Goal: Information Seeking & Learning: Learn about a topic

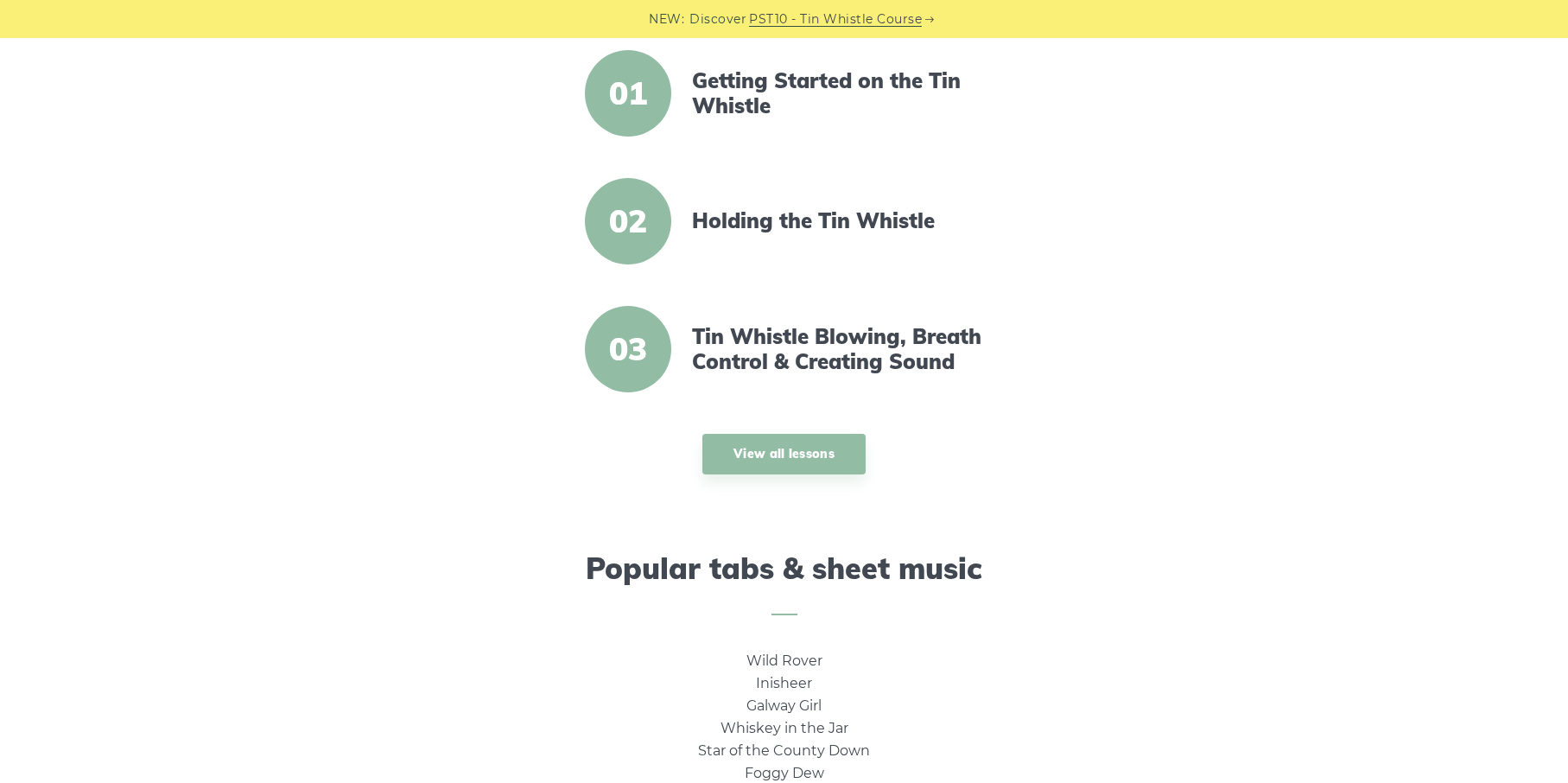
scroll to position [749, 0]
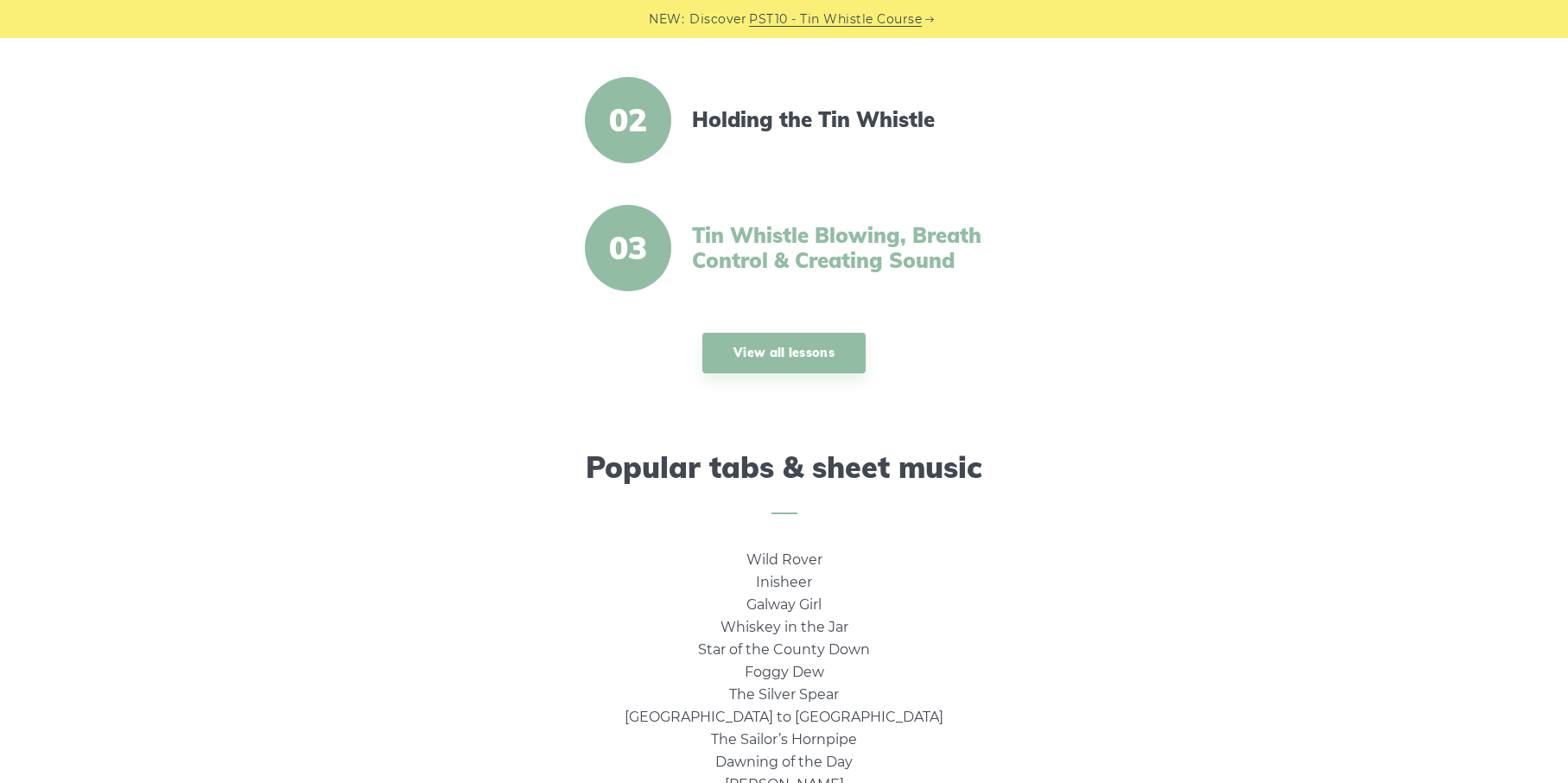
click at [707, 248] on link "Tin Whistle Blowing, Breath Control & Creating Sound" at bounding box center [840, 247] width 297 height 50
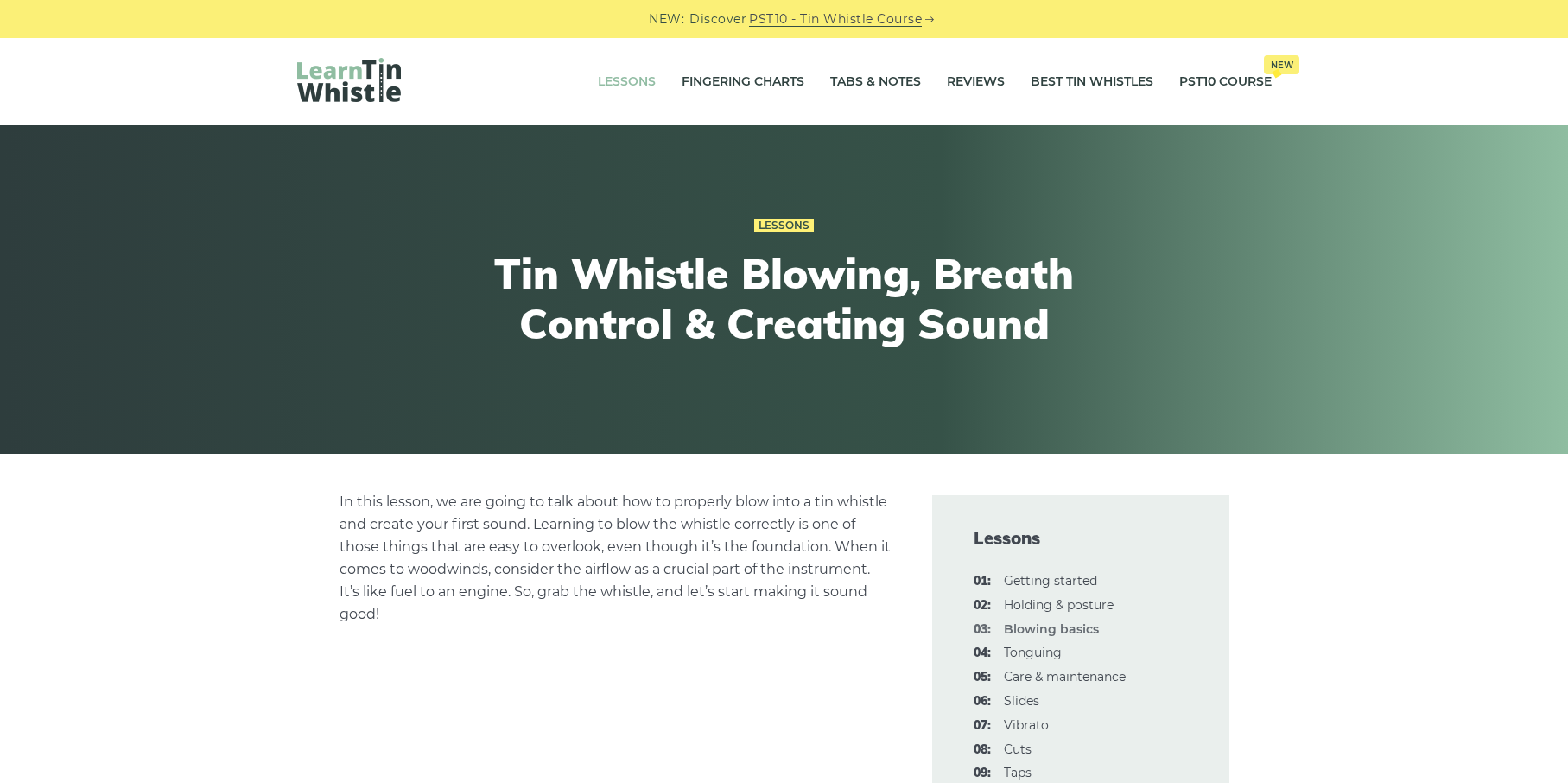
click at [598, 97] on link "Lessons" at bounding box center [626, 82] width 58 height 44
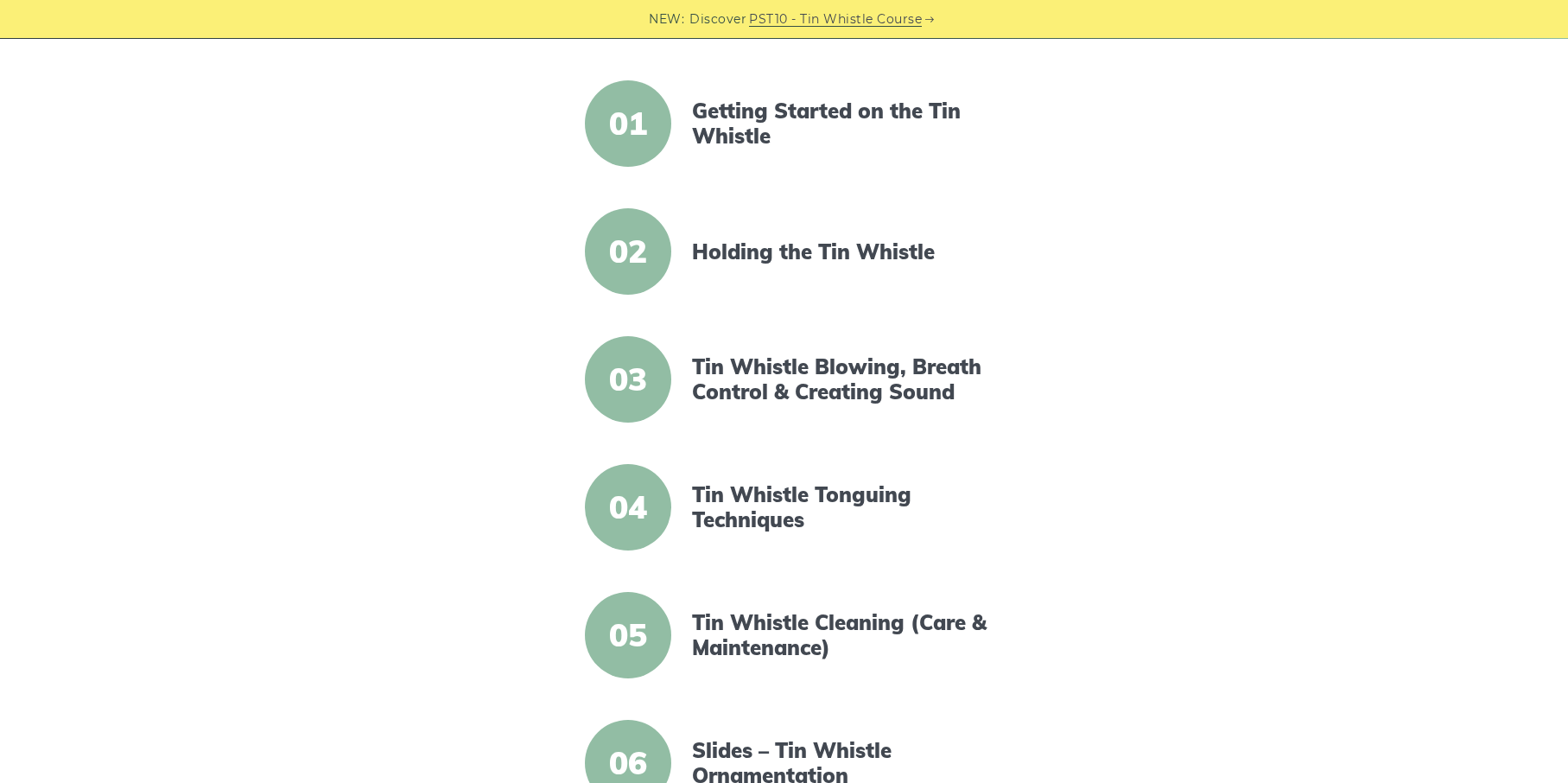
scroll to position [434, 0]
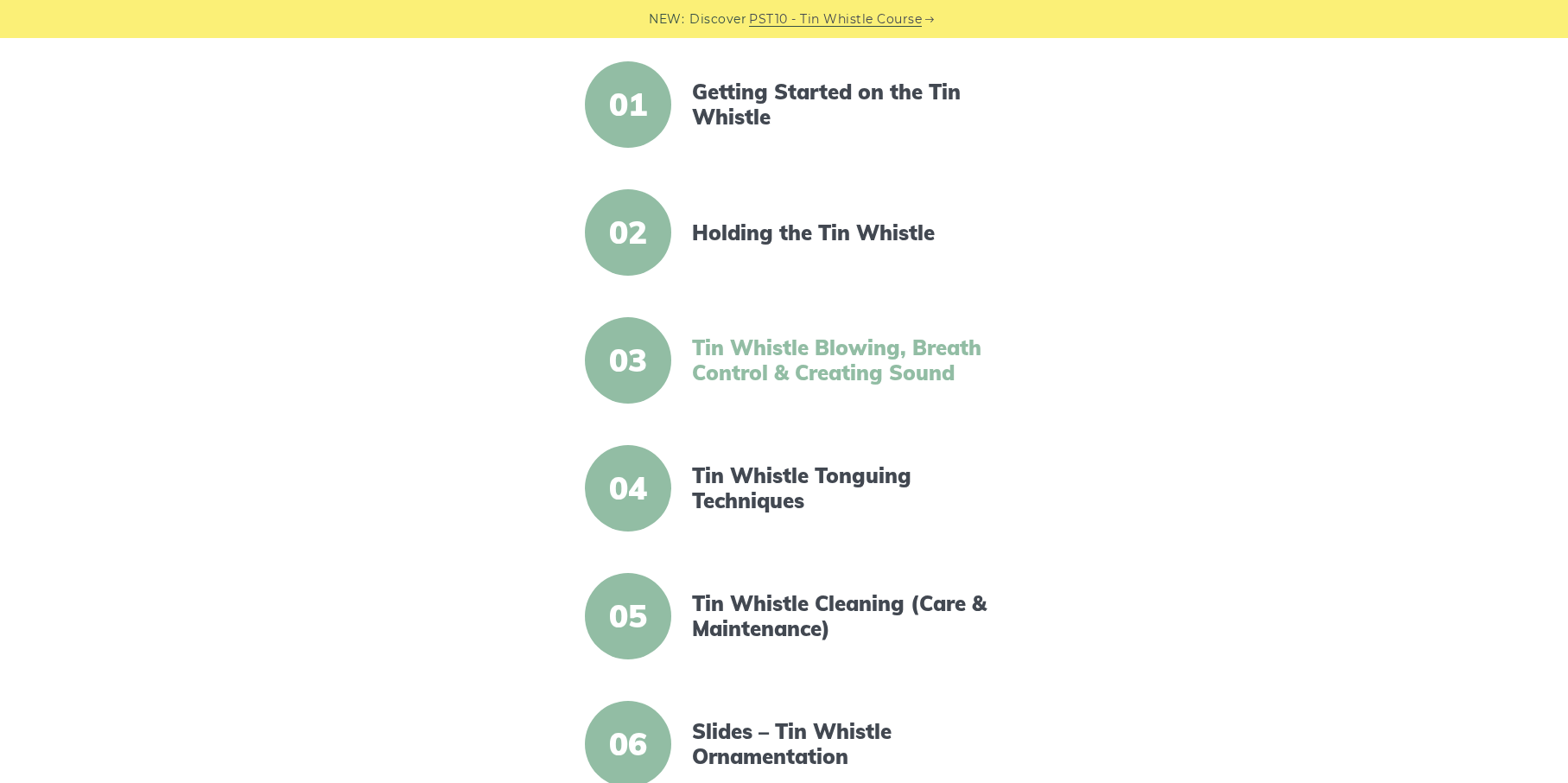
click at [882, 357] on link "Tin Whistle Blowing, Breath Control & Creating Sound" at bounding box center [840, 360] width 297 height 50
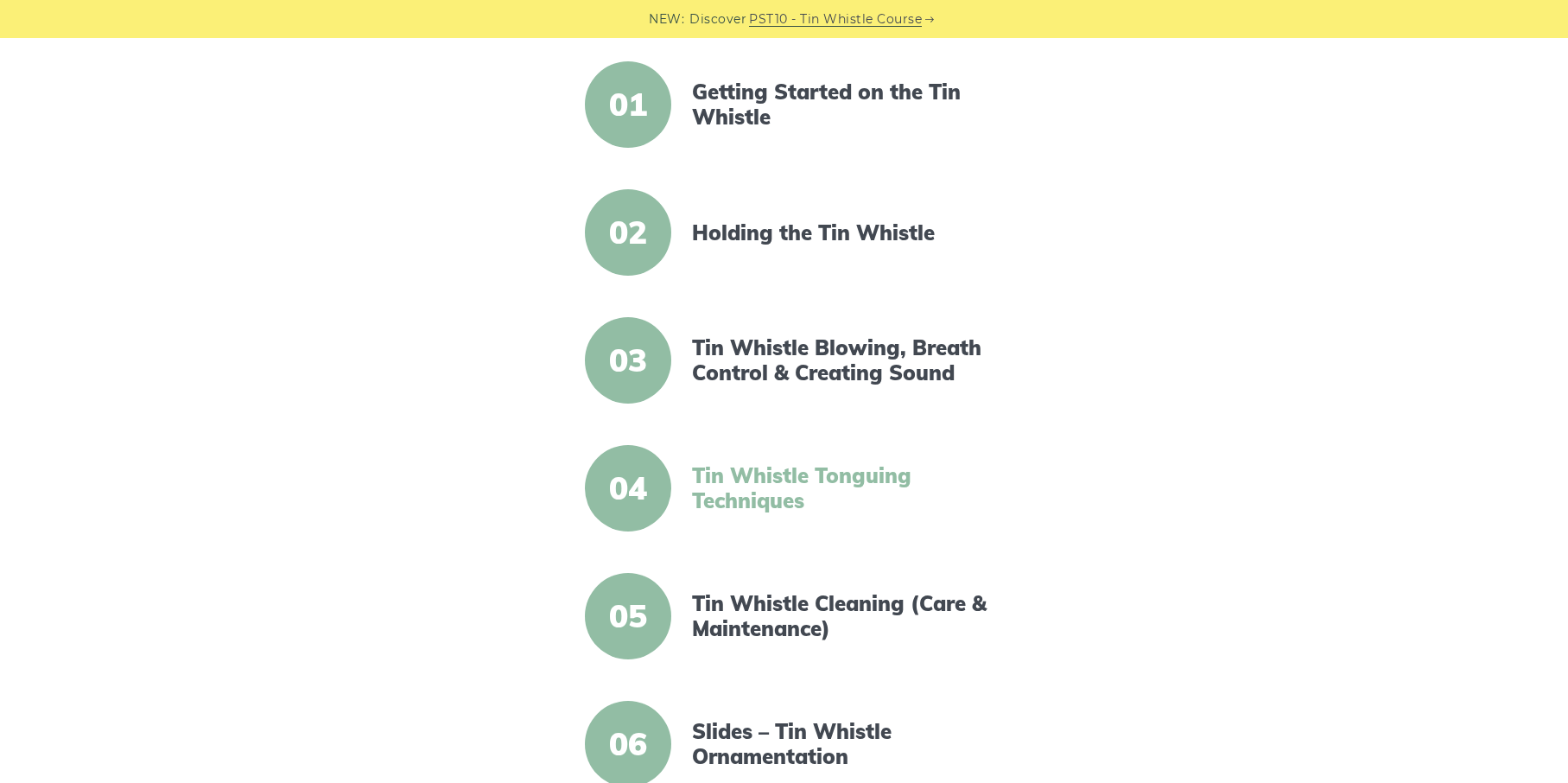
click at [754, 509] on link "Tin Whistle Tonguing Techniques" at bounding box center [840, 488] width 297 height 50
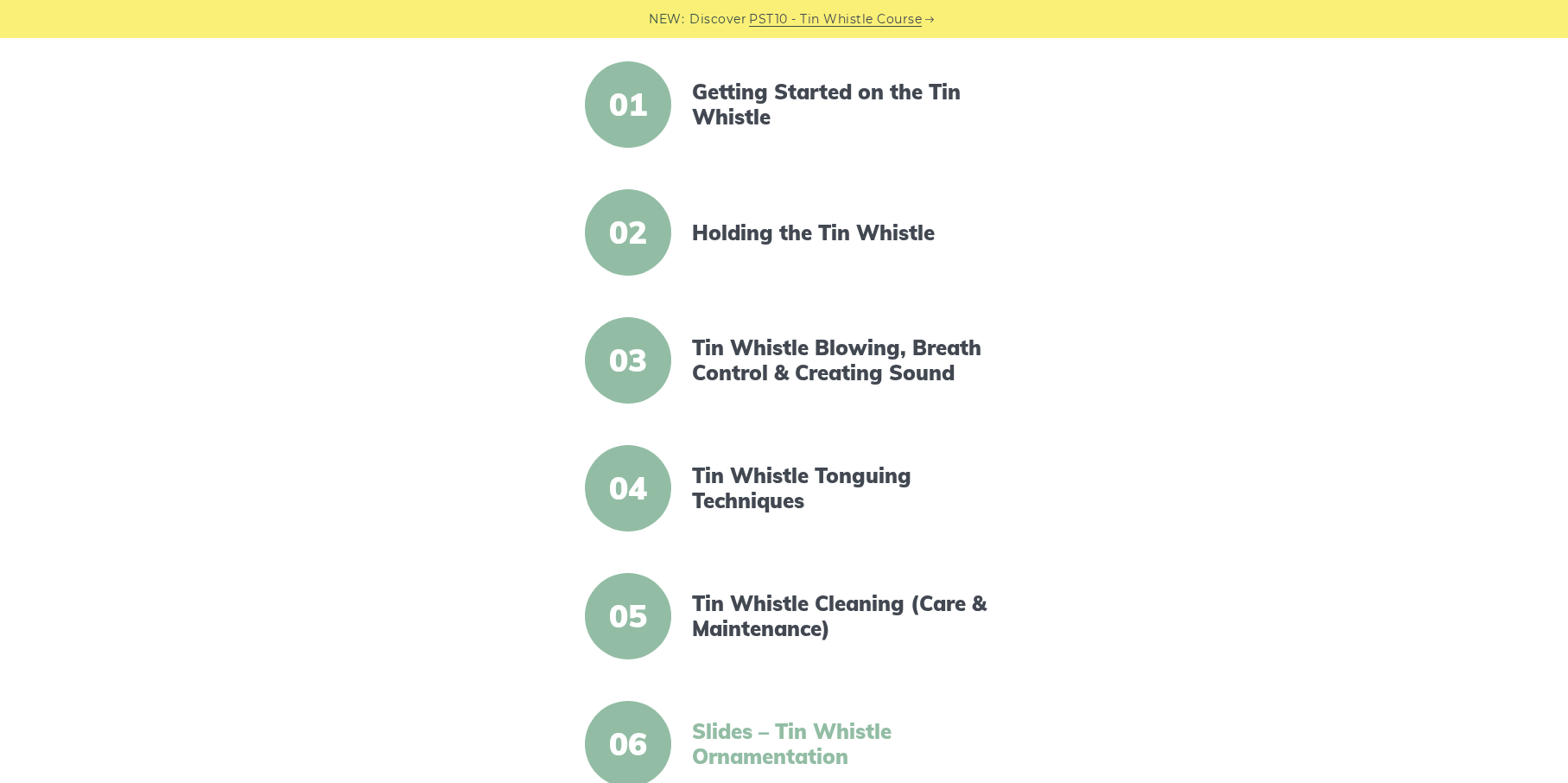
click at [837, 731] on link "Slides – Tin Whistle Ornamentation" at bounding box center [840, 743] width 297 height 50
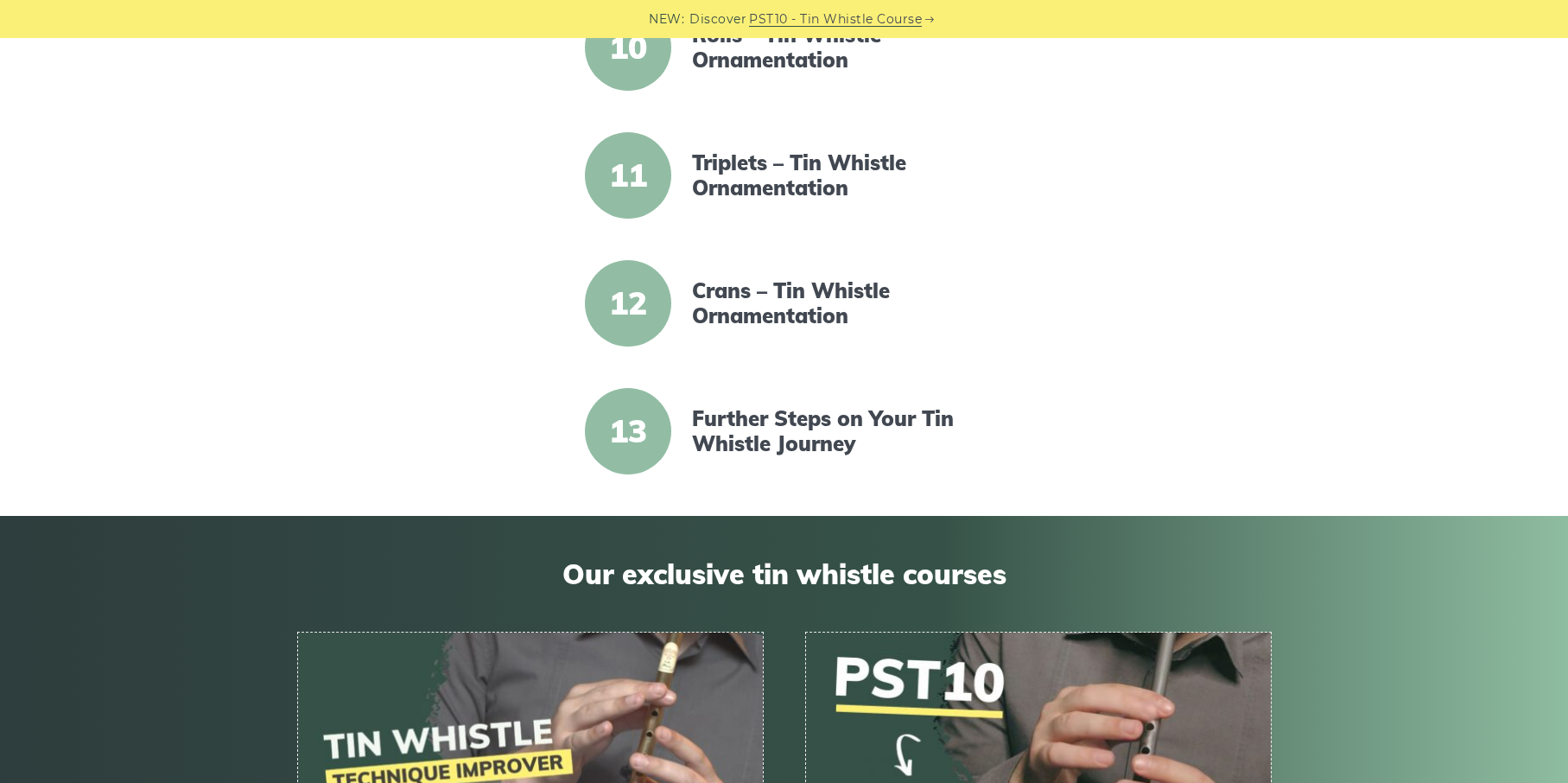
scroll to position [1653, 0]
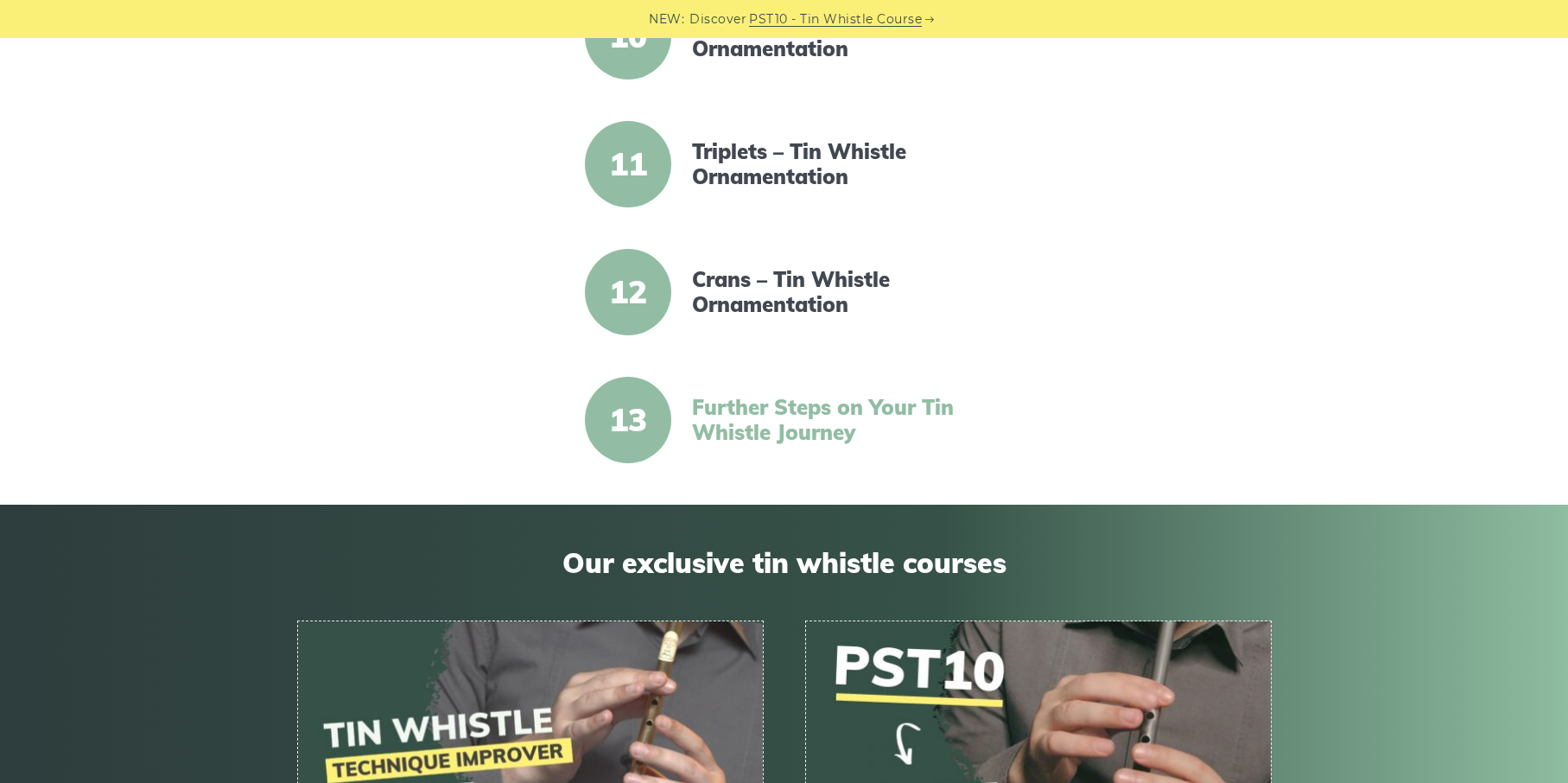
click at [756, 436] on link "Further Steps on Your Tin Whistle Journey" at bounding box center [840, 419] width 297 height 50
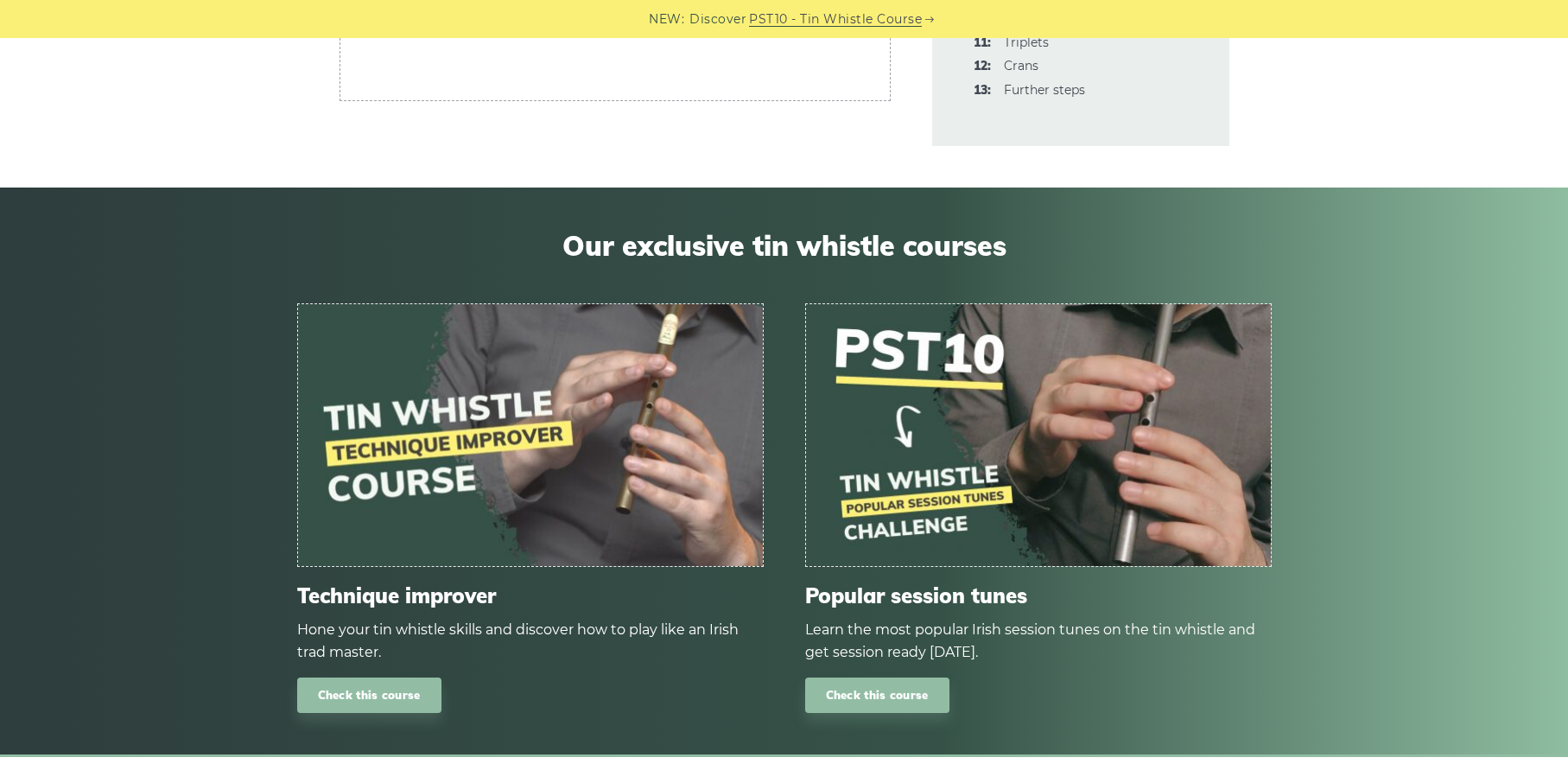
scroll to position [6040, 0]
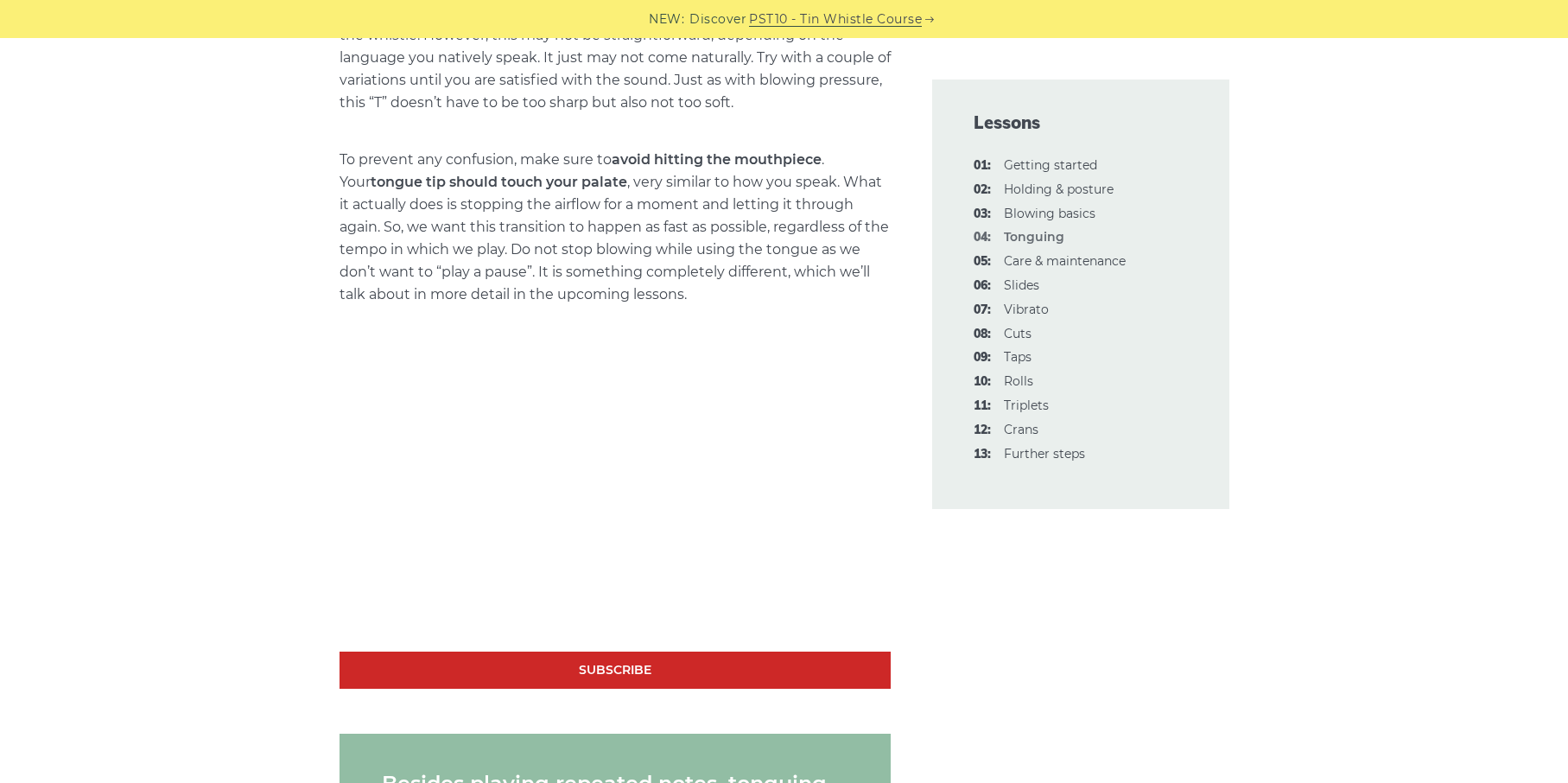
scroll to position [231, 0]
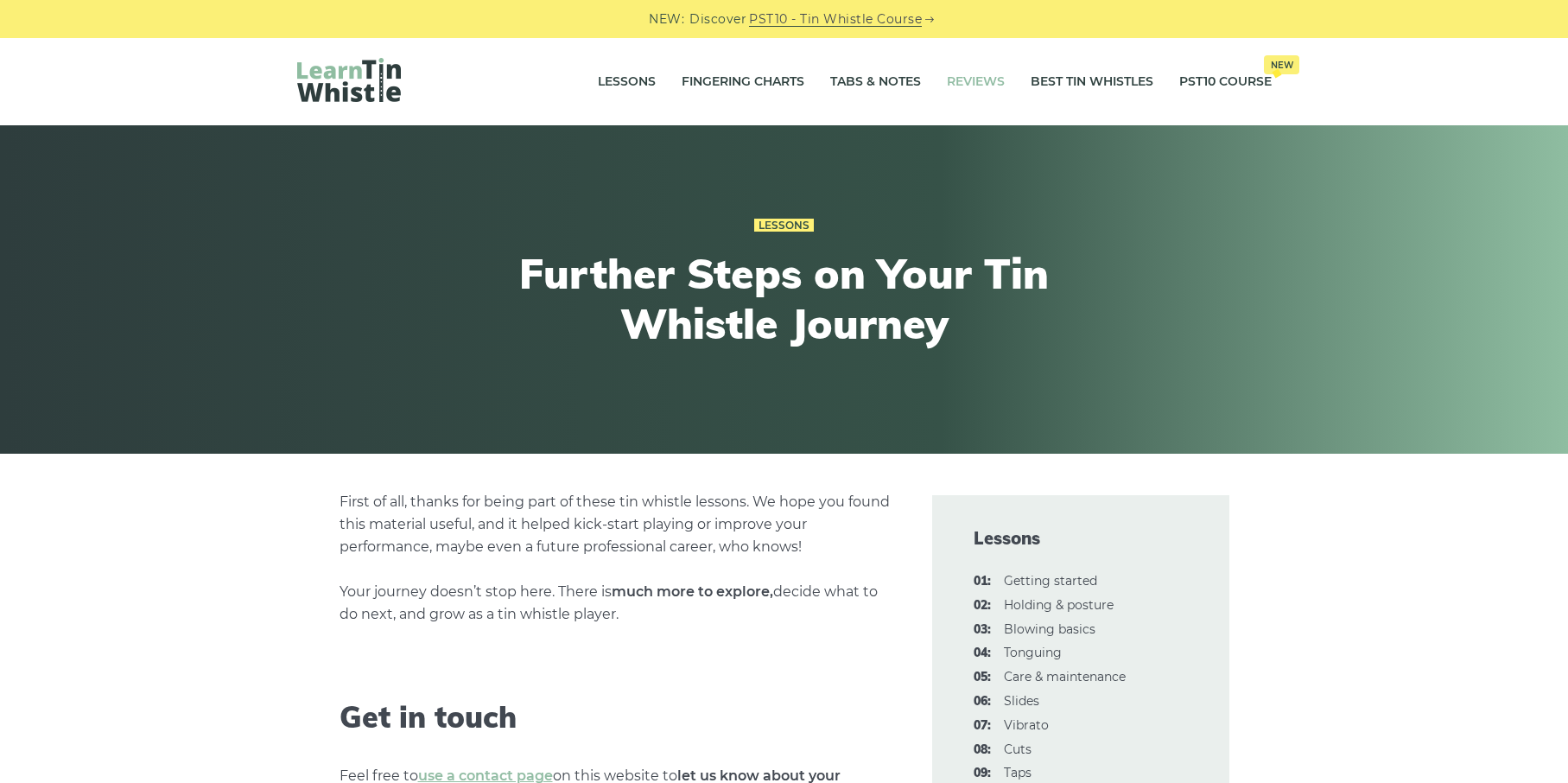
click at [962, 76] on link "Reviews" at bounding box center [975, 82] width 58 height 44
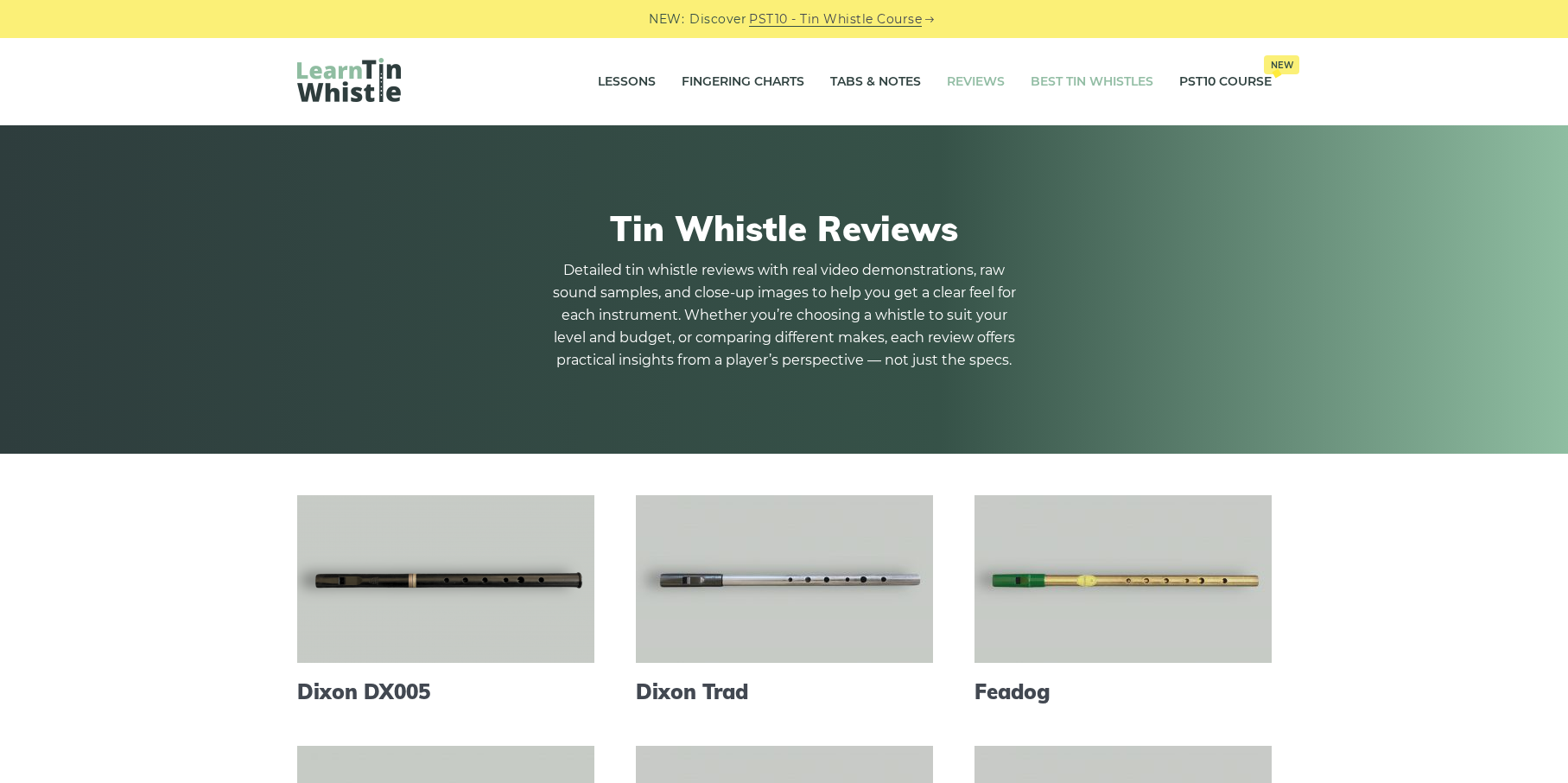
click at [1063, 79] on link "Best Tin Whistles" at bounding box center [1092, 82] width 123 height 44
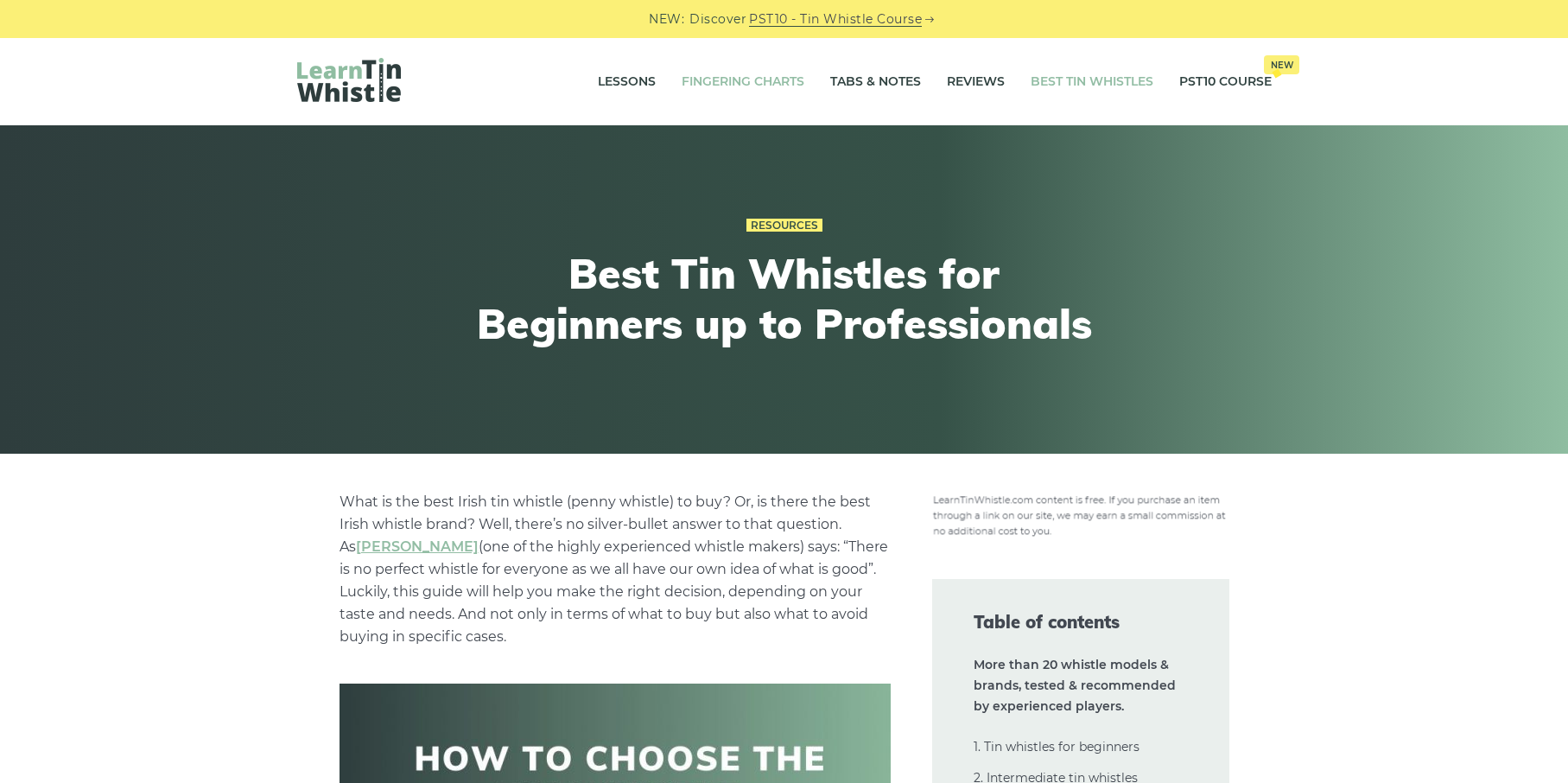
click at [743, 83] on link "Fingering Charts" at bounding box center [743, 82] width 123 height 44
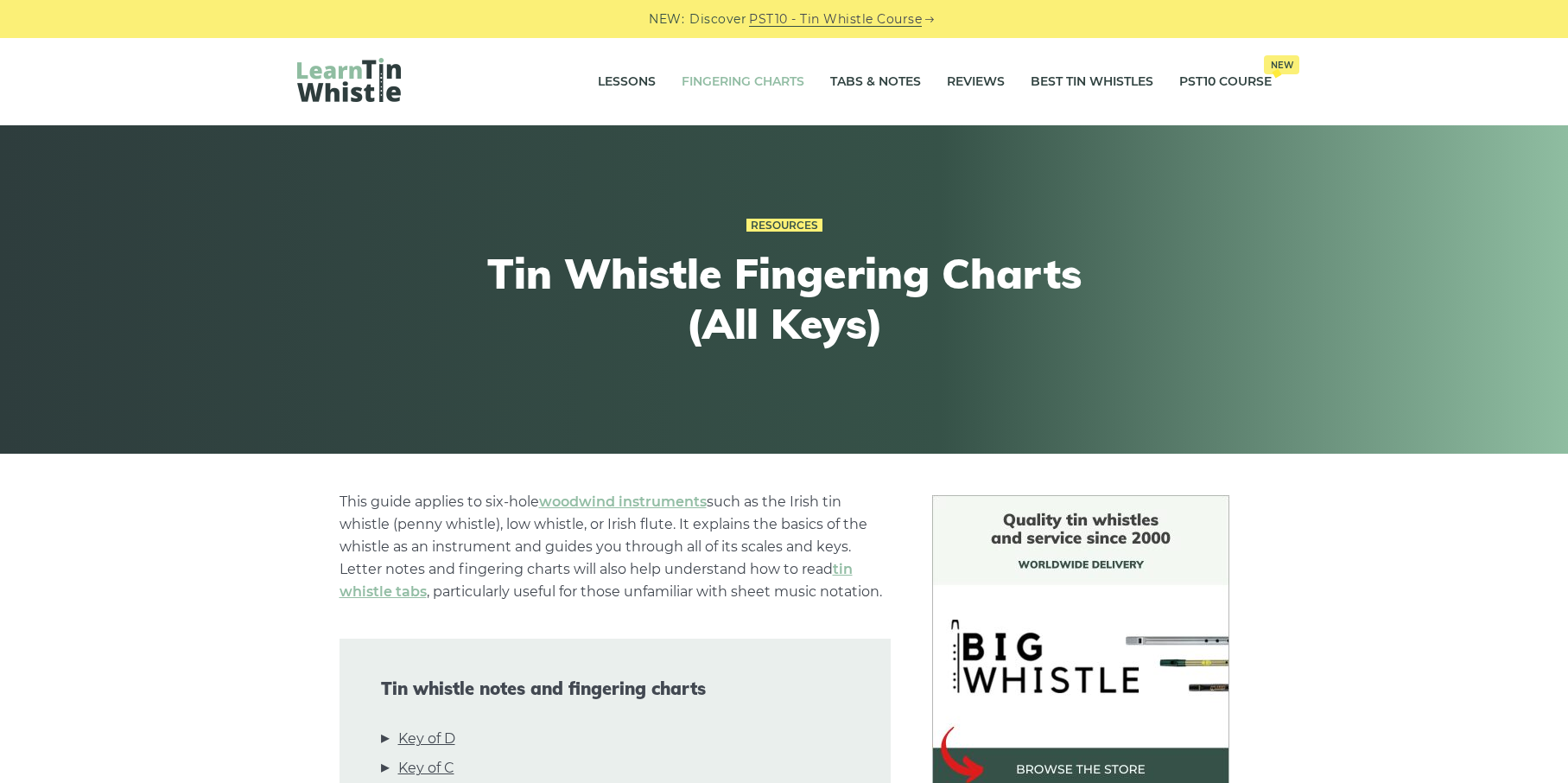
click at [391, 95] on img at bounding box center [349, 80] width 104 height 44
